Goal: Information Seeking & Learning: Learn about a topic

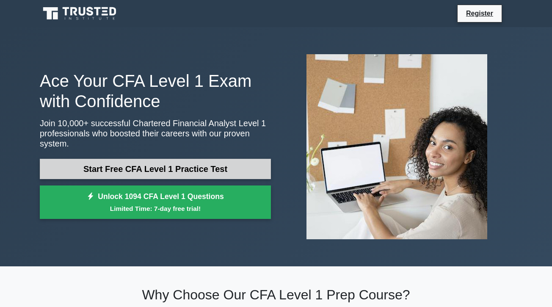
click at [147, 170] on link "Start Free CFA Level 1 Practice Test" at bounding box center [155, 169] width 231 height 20
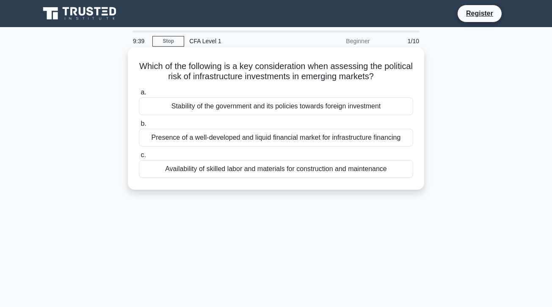
click at [184, 108] on div "Stability of the government and its policies towards foreign investment" at bounding box center [276, 106] width 274 height 18
click at [139, 95] on input "a. Stability of the government and its policies towards foreign investment" at bounding box center [139, 92] width 0 height 5
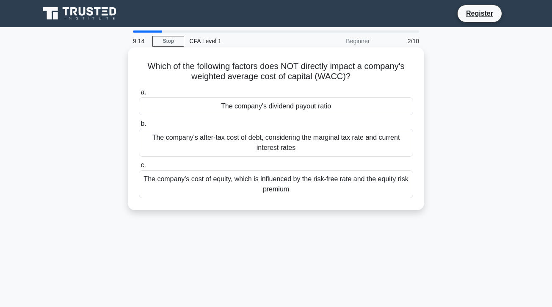
click at [215, 109] on div "The company's dividend payout ratio" at bounding box center [276, 106] width 274 height 18
click at [139, 95] on input "a. The company's dividend payout ratio" at bounding box center [139, 92] width 0 height 5
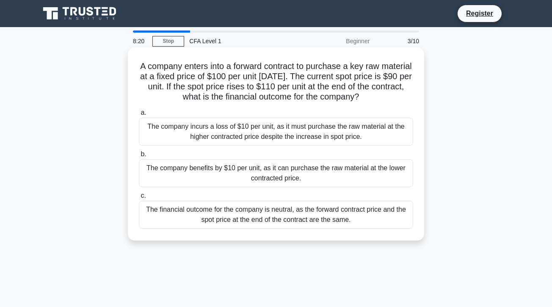
click at [228, 213] on div "The financial outcome for the company is neutral, as the forward contract price…" at bounding box center [276, 214] width 274 height 28
click at [139, 198] on input "c. The financial outcome for the company is neutral, as the forward contract pr…" at bounding box center [139, 195] width 0 height 5
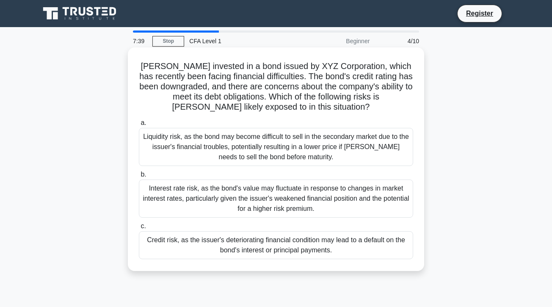
click at [229, 145] on div "Liquidity risk, as the bond may become difficult to sell in the secondary marke…" at bounding box center [276, 147] width 274 height 38
click at [139, 126] on input "a. Liquidity risk, as the bond may become difficult to sell in the secondary ma…" at bounding box center [139, 122] width 0 height 5
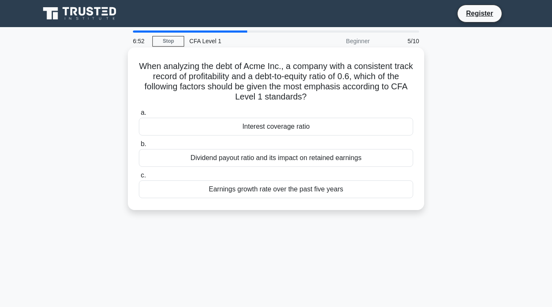
click at [235, 160] on div "Dividend payout ratio and its impact on retained earnings" at bounding box center [276, 158] width 274 height 18
click at [139, 147] on input "b. Dividend payout ratio and its impact on retained earnings" at bounding box center [139, 143] width 0 height 5
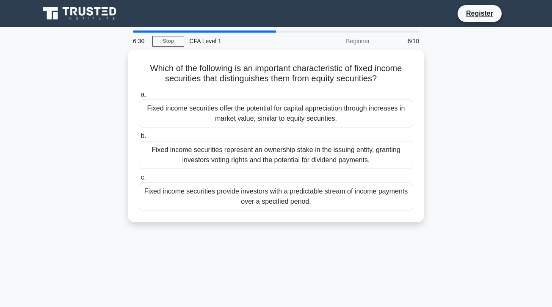
click at [235, 160] on div "Fixed income securities represent an ownership stake in the issuing entity, gra…" at bounding box center [276, 155] width 274 height 28
click at [139, 139] on input "b. Fixed income securities represent an ownership stake in the issuing entity, …" at bounding box center [139, 135] width 0 height 5
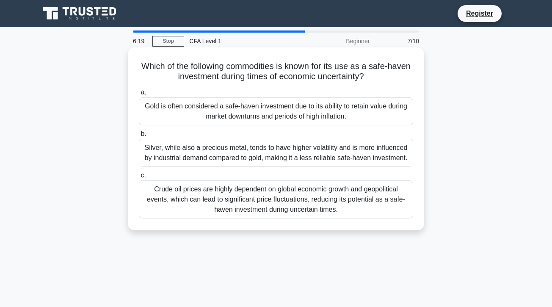
click at [241, 120] on div "Gold is often considered a safe-haven investment due to its ability to retain v…" at bounding box center [276, 111] width 274 height 28
click at [139, 95] on input "a. Gold is often considered a safe-haven investment due to its ability to retai…" at bounding box center [139, 92] width 0 height 5
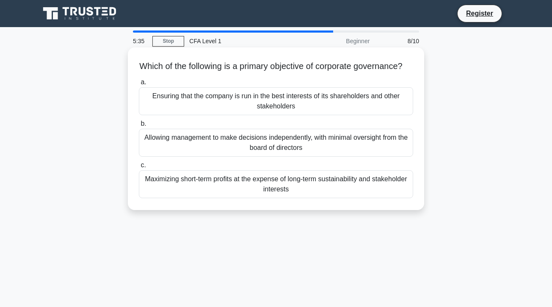
click at [245, 155] on div "Allowing management to make decisions independently, with minimal oversight fro…" at bounding box center [276, 143] width 274 height 28
click at [139, 126] on input "b. Allowing management to make decisions independently, with minimal oversight …" at bounding box center [139, 123] width 0 height 5
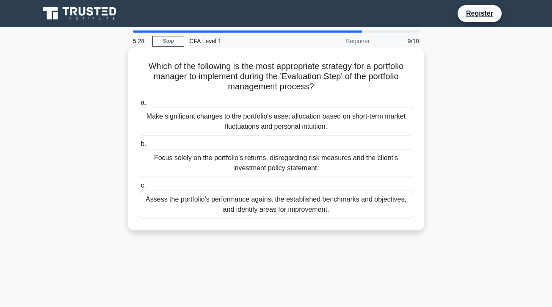
click at [262, 206] on div "Assess the portfolio's performance against the established benchmarks and objec…" at bounding box center [276, 204] width 274 height 28
click at [139, 188] on input "c. Assess the portfolio's performance against the established benchmarks and ob…" at bounding box center [139, 185] width 0 height 5
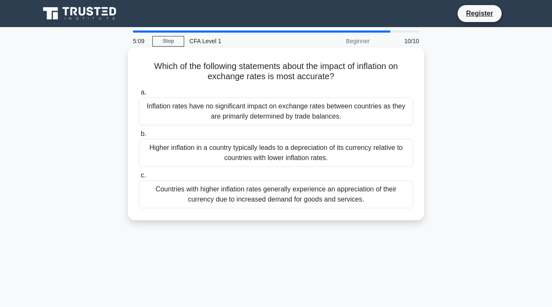
click at [261, 197] on div "Countries with higher inflation rates generally experience an appreciation of t…" at bounding box center [276, 194] width 274 height 28
click at [139, 178] on input "c. Countries with higher inflation rates generally experience an appreciation o…" at bounding box center [139, 175] width 0 height 5
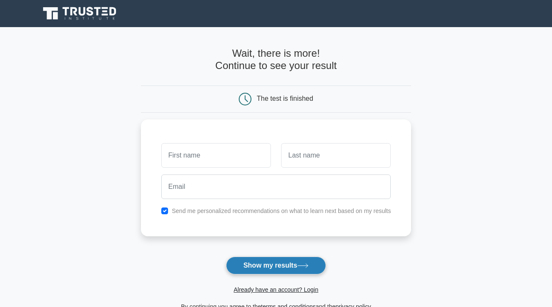
click at [275, 267] on button "Show my results" at bounding box center [276, 265] width 100 height 18
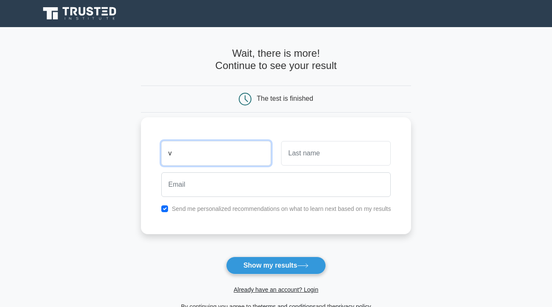
type input "v"
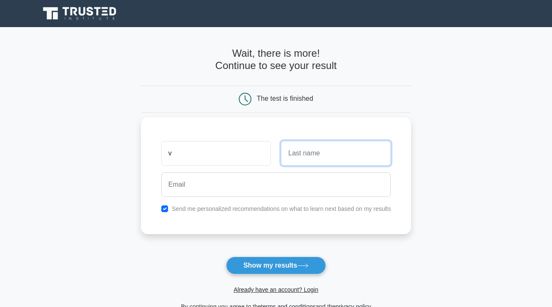
click at [296, 160] on input "text" at bounding box center [336, 153] width 110 height 25
type input "Dickson"
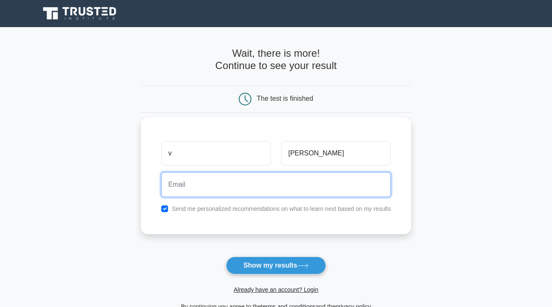
click at [236, 186] on input "email" at bounding box center [276, 184] width 230 height 25
type input "vanes22d@mtholyoke.edu"
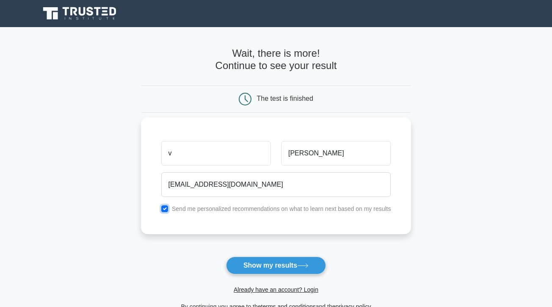
click at [165, 208] on input "checkbox" at bounding box center [164, 208] width 7 height 7
checkbox input "false"
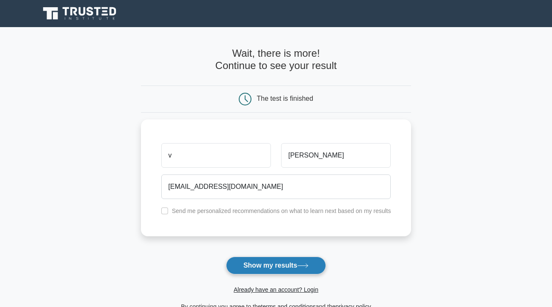
click at [245, 266] on button "Show my results" at bounding box center [276, 265] width 100 height 18
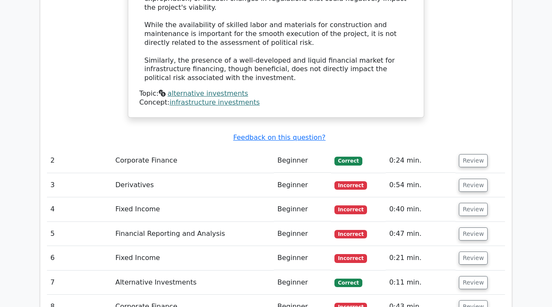
scroll to position [985, 0]
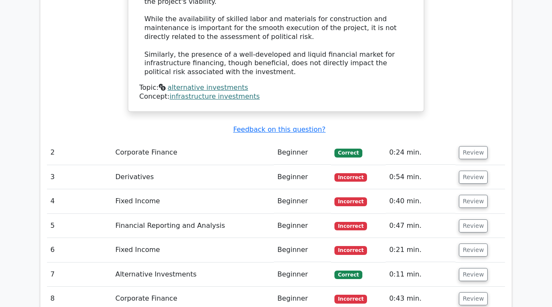
click at [381, 165] on td "Incorrect" at bounding box center [358, 177] width 55 height 24
click at [464, 170] on button "Review" at bounding box center [472, 176] width 29 height 13
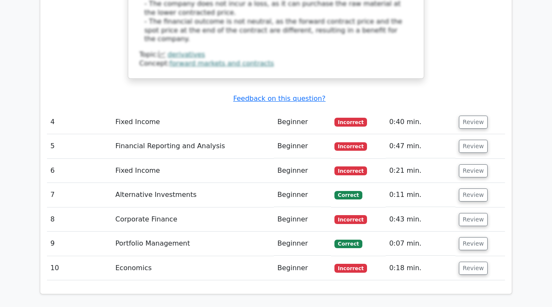
scroll to position [1472, 0]
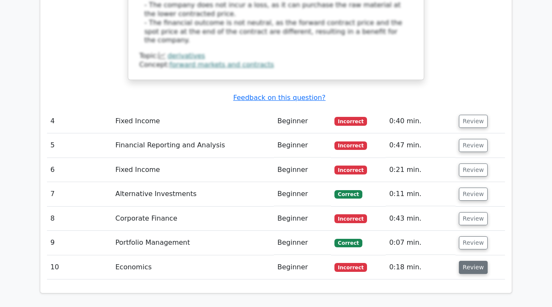
click at [468, 261] on button "Review" at bounding box center [472, 267] width 29 height 13
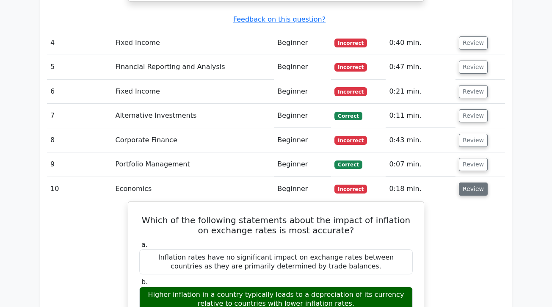
scroll to position [1551, 0]
